Goal: Task Accomplishment & Management: Use online tool/utility

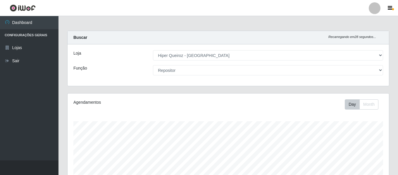
select select "497"
select select "24"
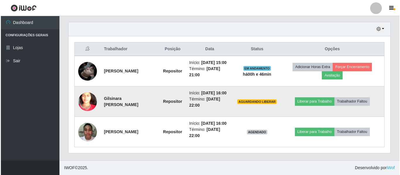
scroll to position [121, 322]
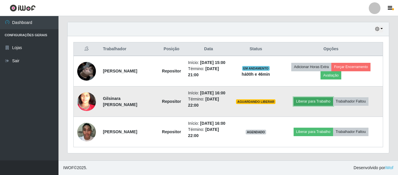
click at [313, 106] on button "Liberar para Trabalho" at bounding box center [314, 101] width 40 height 8
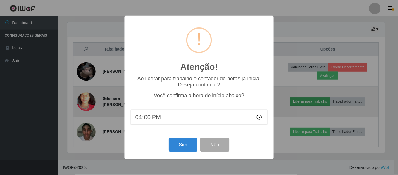
scroll to position [121, 319]
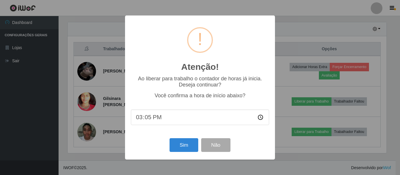
type input "15:56"
click at [184, 151] on button "Sim" at bounding box center [183, 145] width 28 height 14
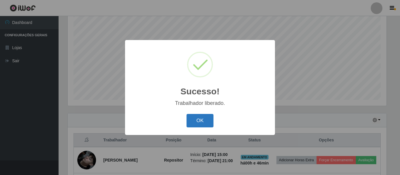
click at [197, 121] on button "OK" at bounding box center [199, 121] width 27 height 14
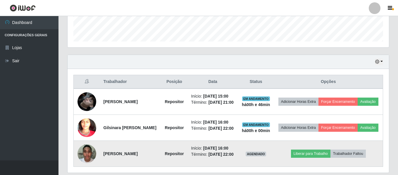
scroll to position [197, 0]
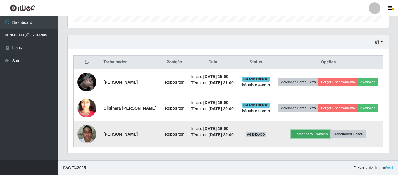
click at [314, 134] on button "Liberar para Trabalho" at bounding box center [311, 134] width 40 height 8
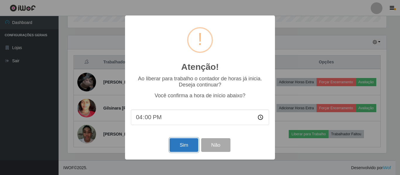
click at [183, 145] on button "Sim" at bounding box center [183, 145] width 28 height 14
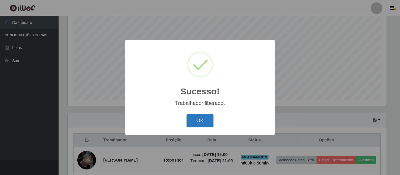
click at [202, 126] on button "OK" at bounding box center [199, 121] width 27 height 14
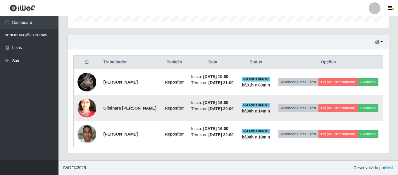
scroll to position [201, 0]
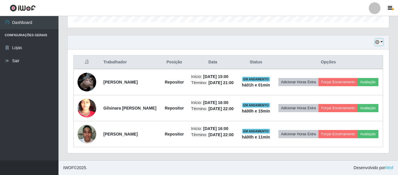
click at [382, 39] on button "button" at bounding box center [379, 42] width 8 height 7
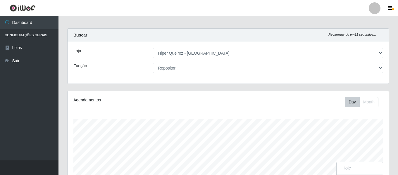
scroll to position [0, 0]
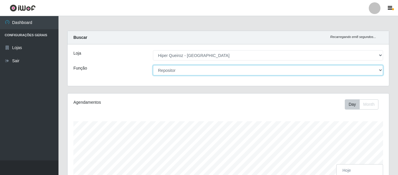
click at [379, 69] on select "[Selecione...] ASG ASG + ASG ++ Embalador Embalador + Embalador ++ Repositor Re…" at bounding box center [268, 70] width 230 height 10
select select "107"
click at [153, 65] on select "[Selecione...] ASG ASG + ASG ++ Embalador Embalador + Embalador ++ Repositor Re…" at bounding box center [268, 70] width 230 height 10
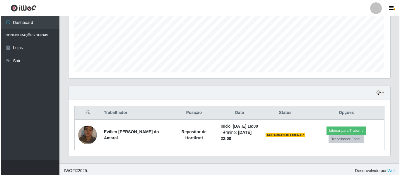
scroll to position [146, 0]
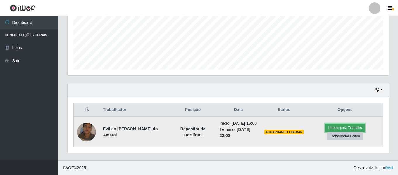
click at [353, 126] on button "Liberar para Trabalho" at bounding box center [345, 128] width 40 height 8
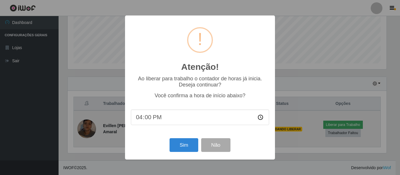
scroll to position [121, 319]
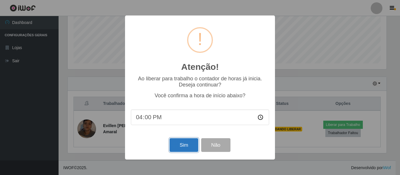
click at [181, 144] on button "Sim" at bounding box center [183, 145] width 28 height 14
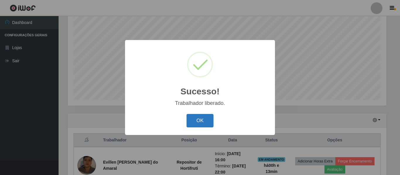
click at [198, 122] on button "OK" at bounding box center [199, 121] width 27 height 14
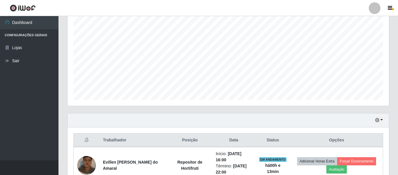
scroll to position [121, 322]
